Goal: Navigation & Orientation: Find specific page/section

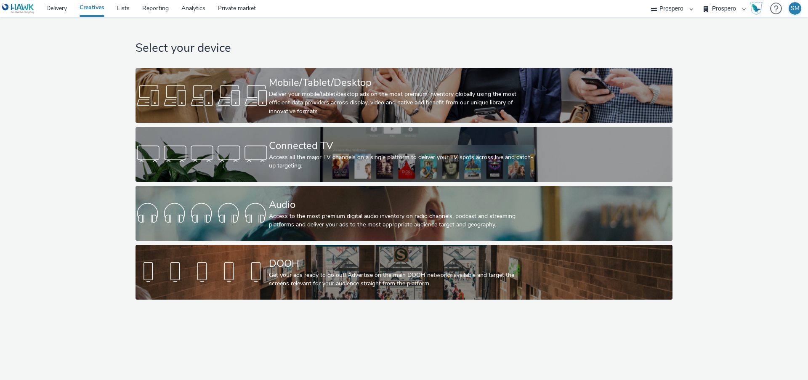
select select "47c37c18-910e-43a3-bb91-a2beb2847406"
select select "b1b940d3-d05b-48b5-821e-f328c33b988b"
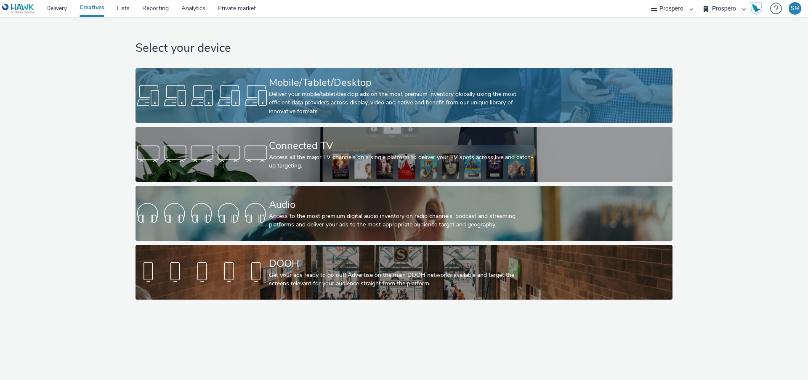
click at [279, 96] on div "Deliver your mobile/tablet/desktop ads on the most premium inventory globally u…" at bounding box center [402, 103] width 267 height 26
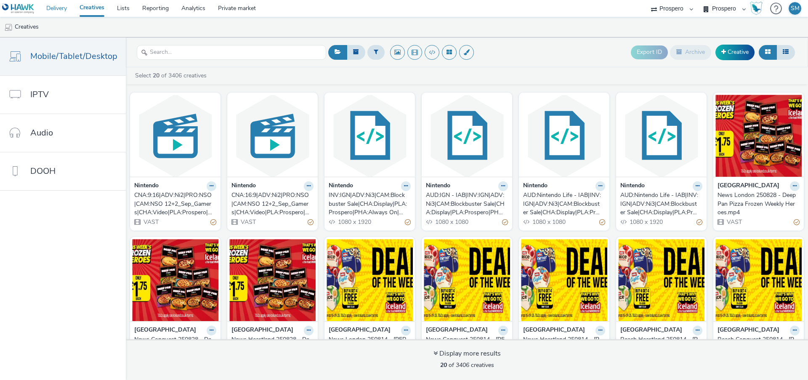
click at [56, 11] on link "Delivery" at bounding box center [56, 8] width 33 height 17
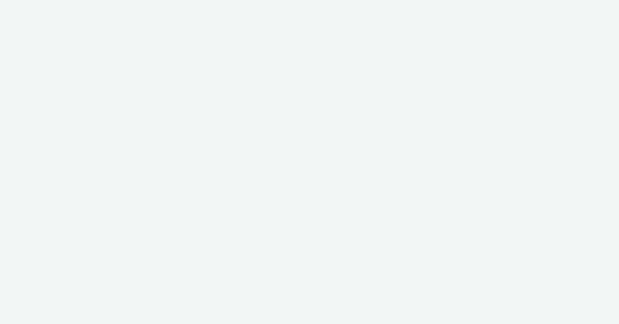
select select "47c37c18-910e-43a3-bb91-a2beb2847406"
select select "b1b940d3-d05b-48b5-821e-f328c33b988b"
